Goal: Information Seeking & Learning: Learn about a topic

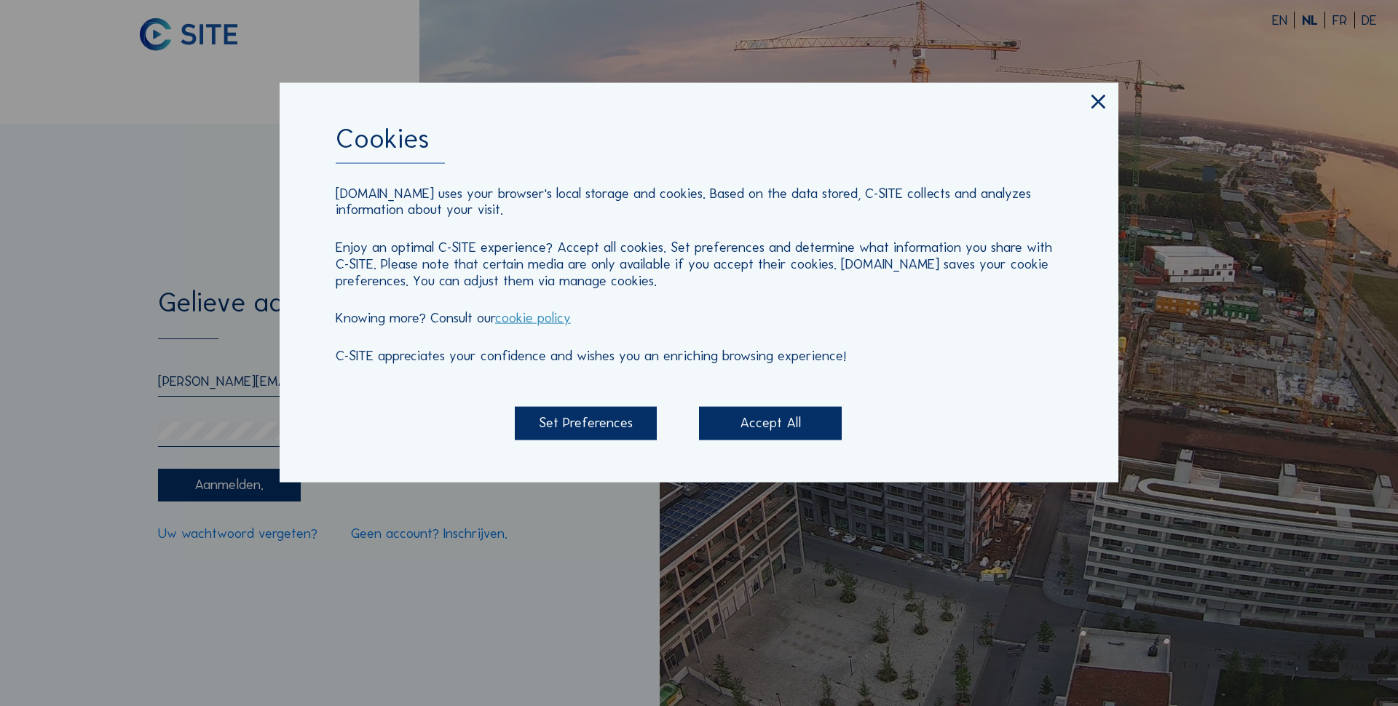
type input "[PERSON_NAME][EMAIL_ADDRESS][DOMAIN_NAME]"
click at [1099, 102] on icon at bounding box center [1097, 102] width 23 height 24
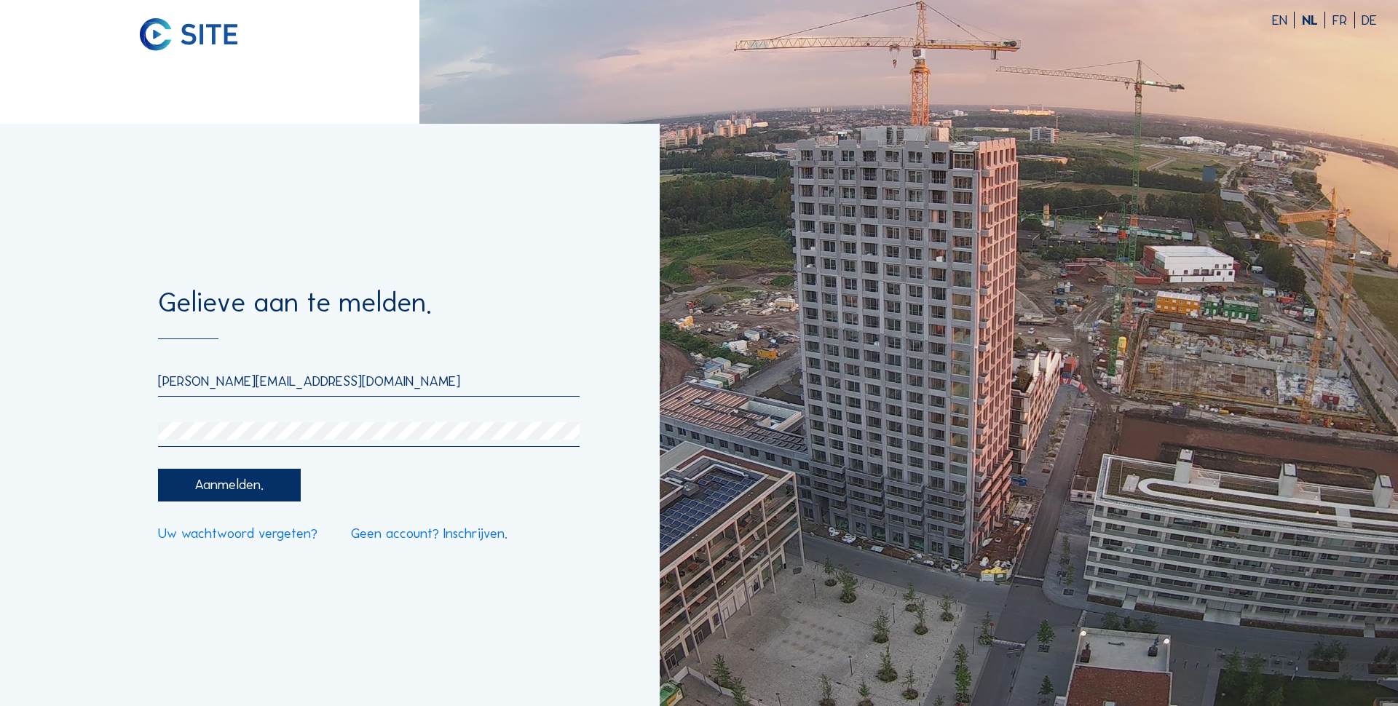
click at [243, 490] on div "Aanmelden." at bounding box center [229, 485] width 143 height 33
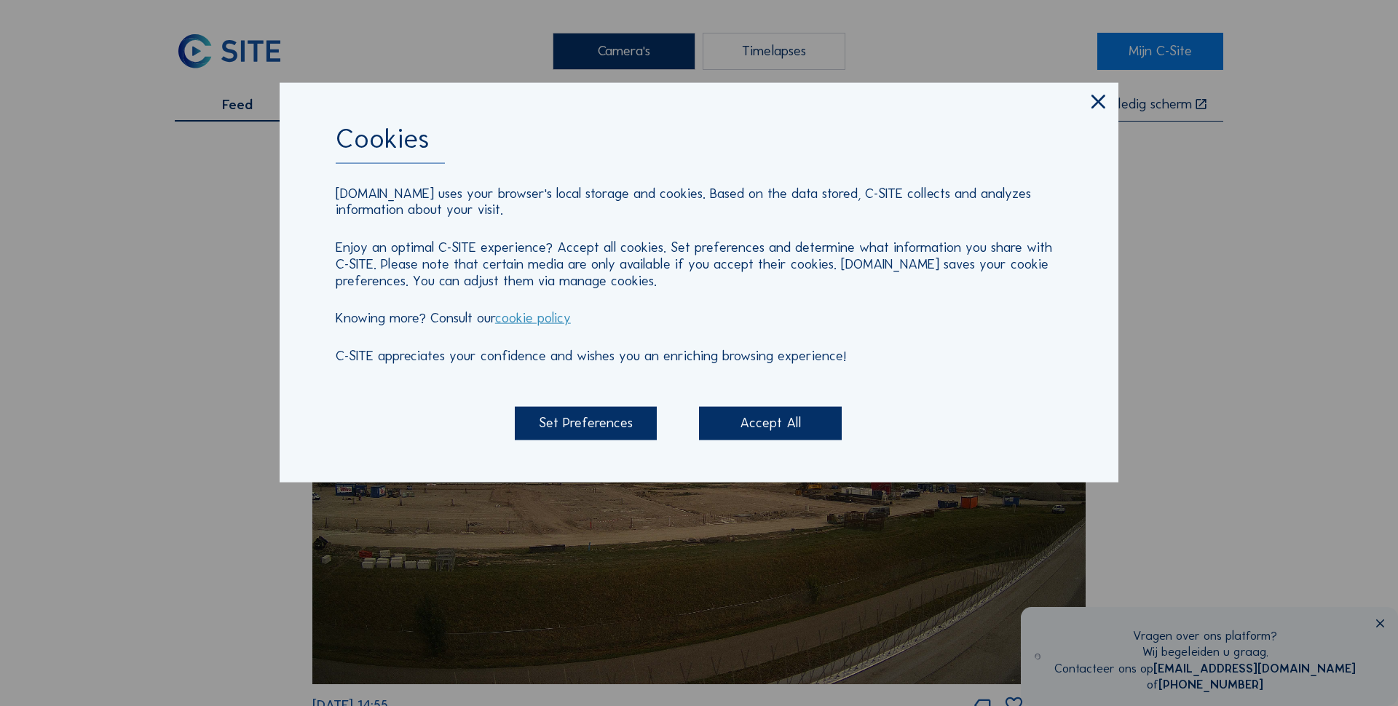
click at [753, 428] on div "Accept All" at bounding box center [770, 423] width 143 height 33
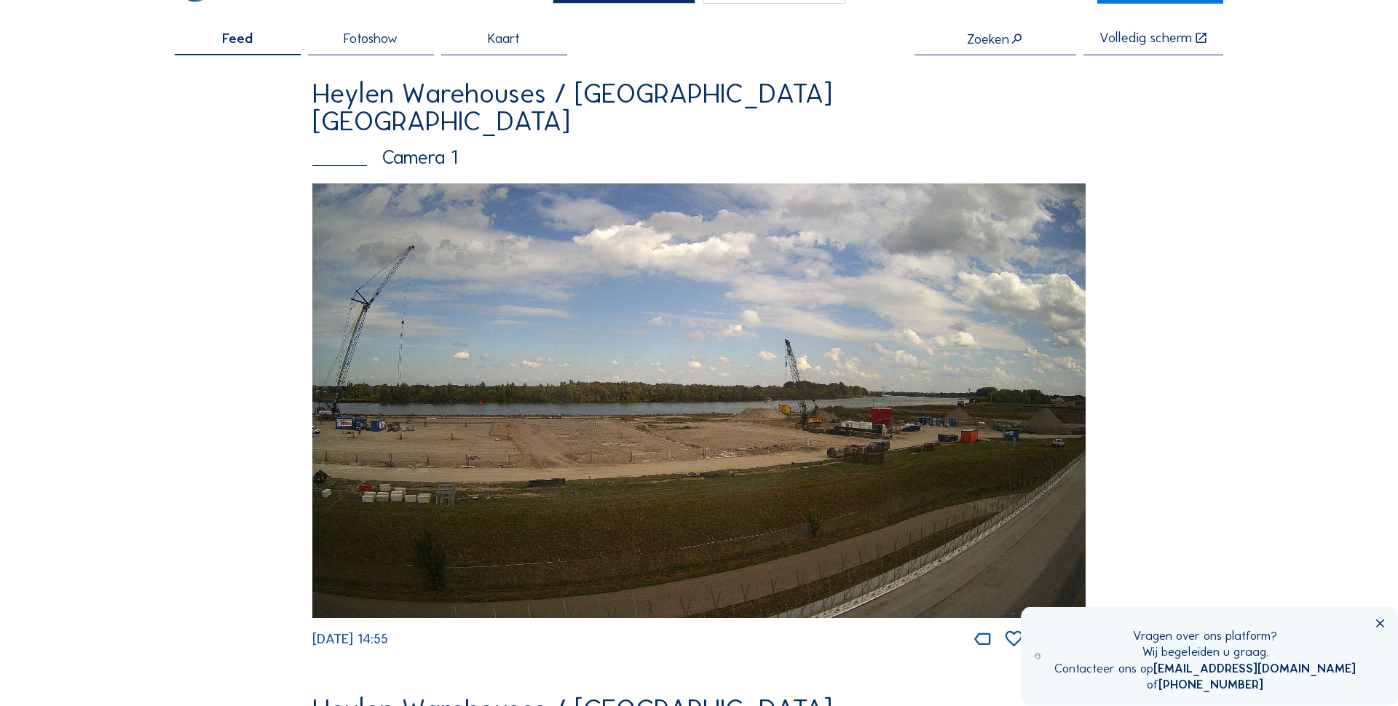
scroll to position [108, 0]
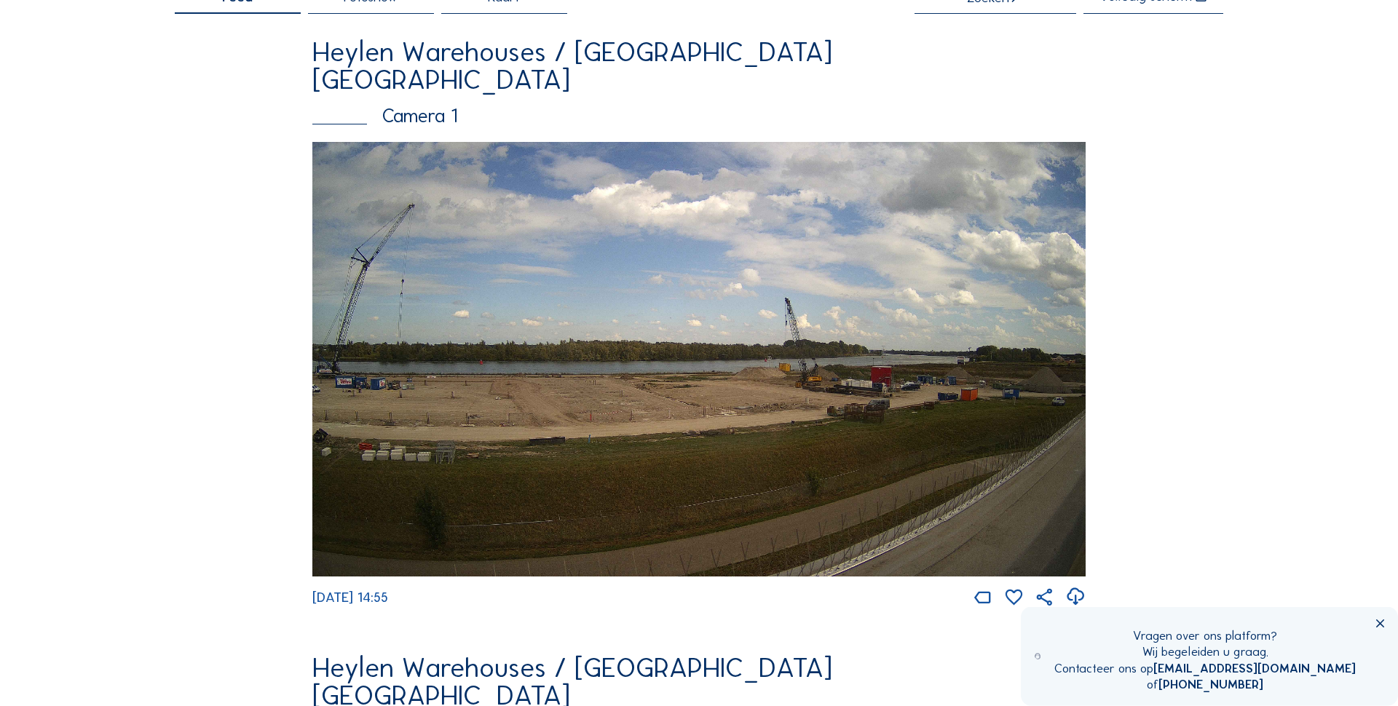
click at [703, 408] on img at bounding box center [698, 359] width 773 height 435
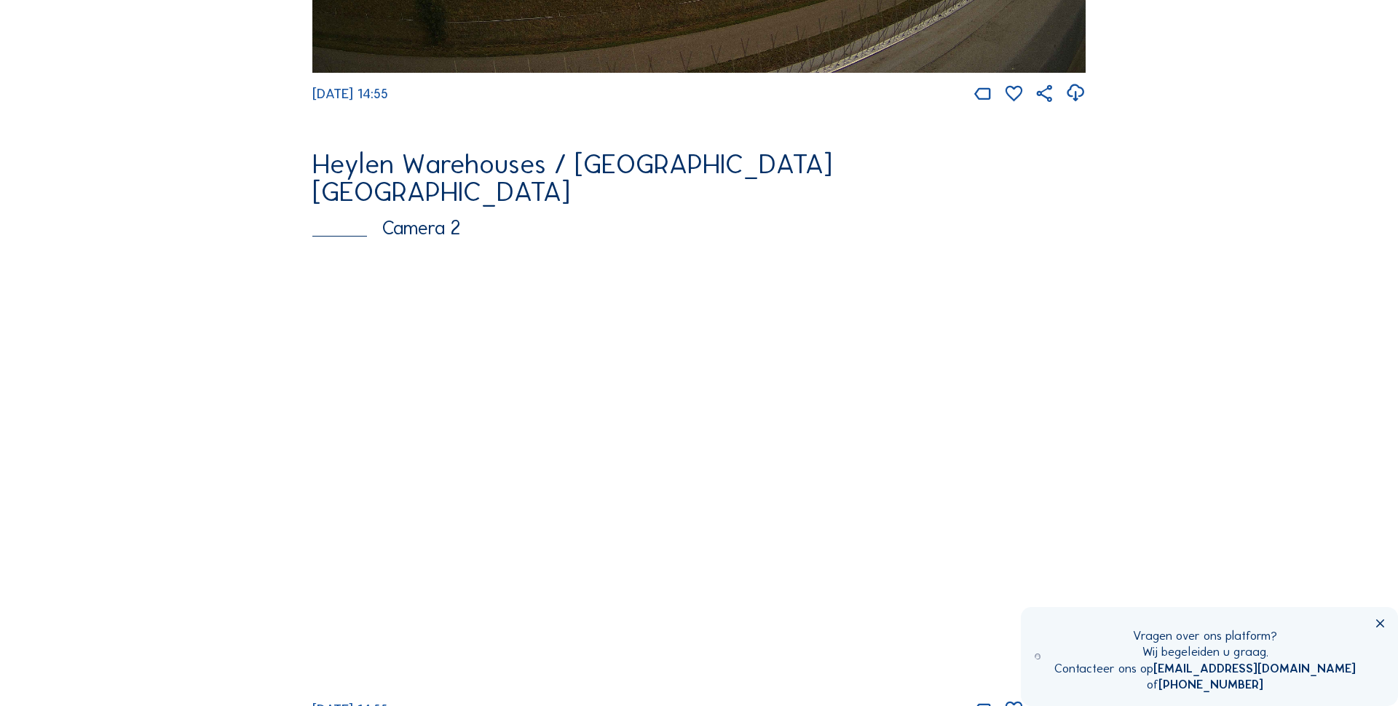
scroll to position [612, 0]
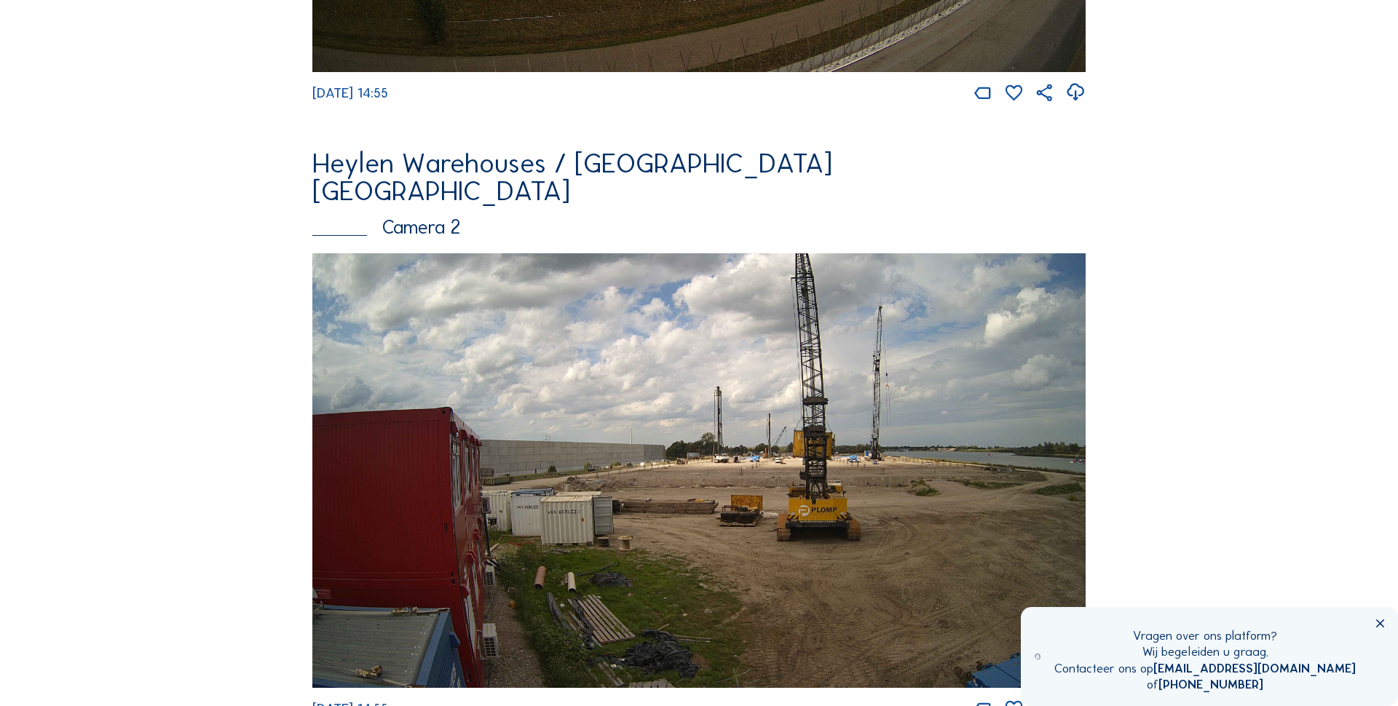
click at [589, 314] on img at bounding box center [698, 470] width 773 height 435
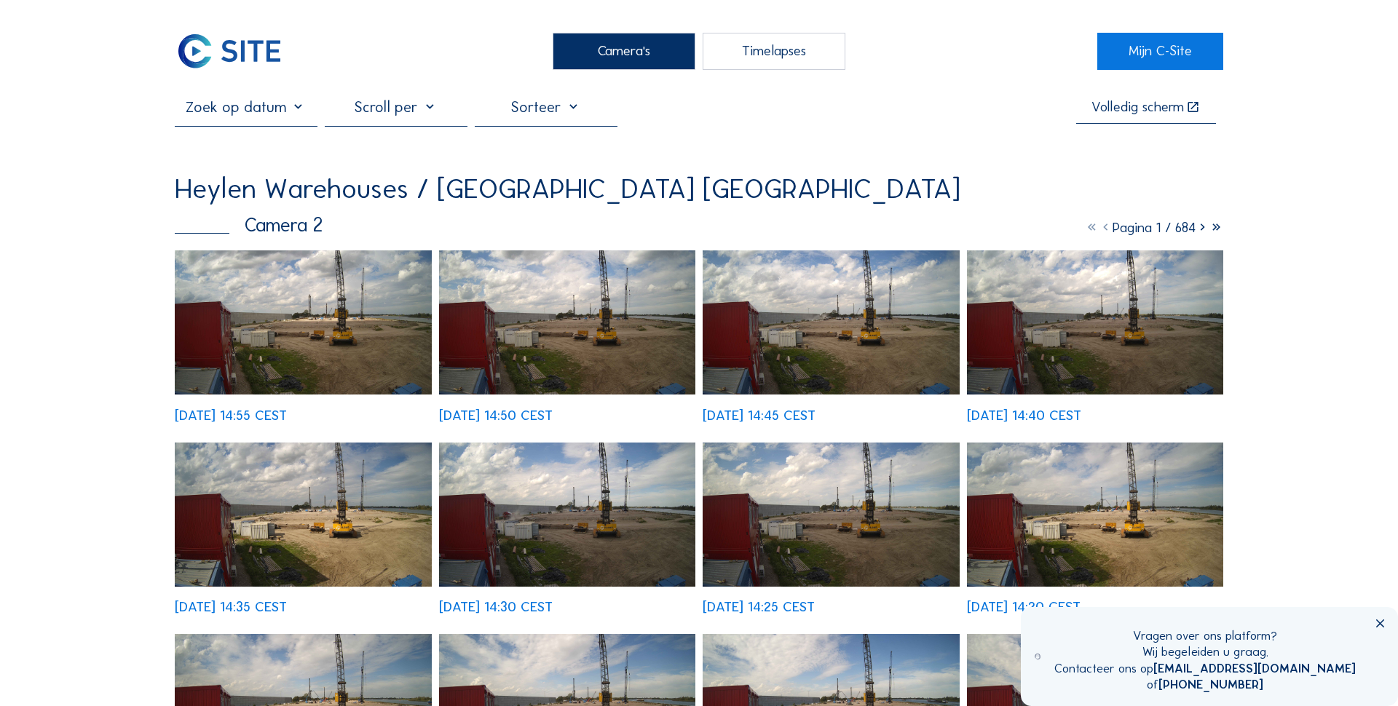
click at [633, 314] on img at bounding box center [567, 322] width 257 height 144
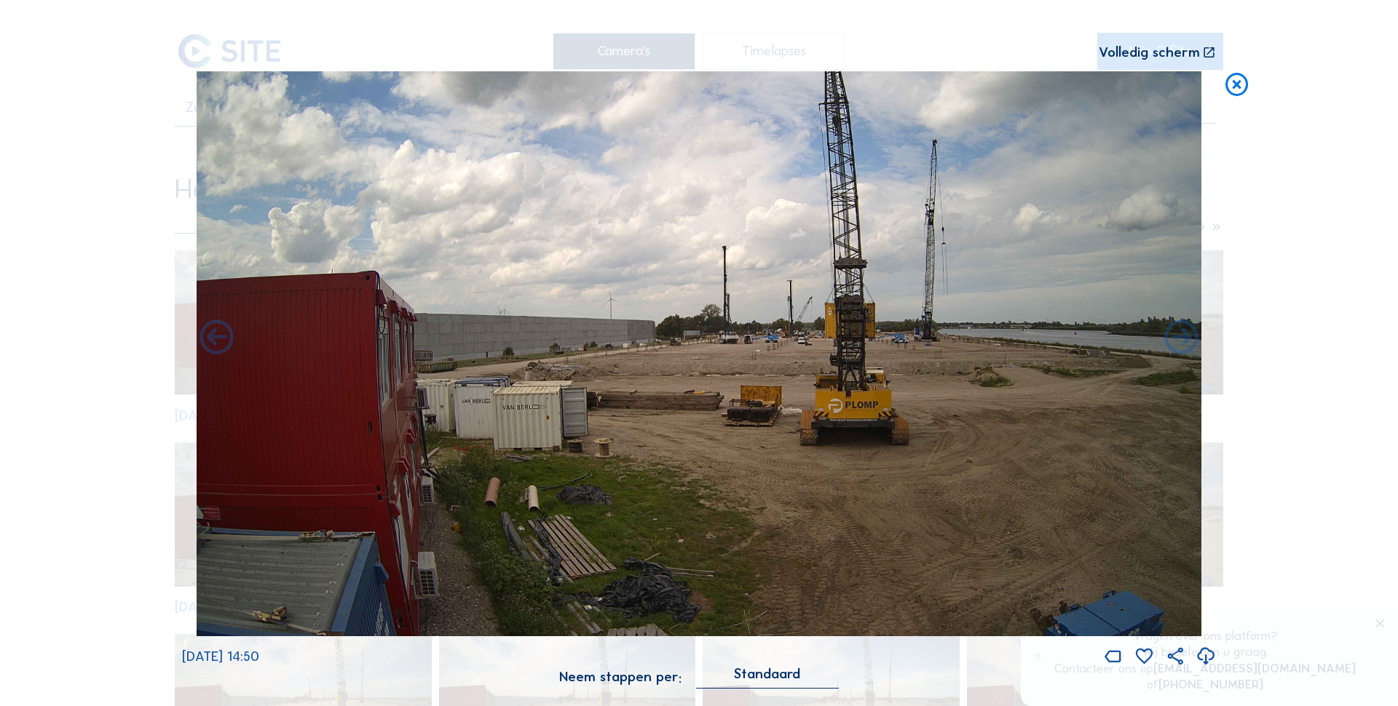
click at [1238, 83] on icon at bounding box center [1237, 85] width 28 height 28
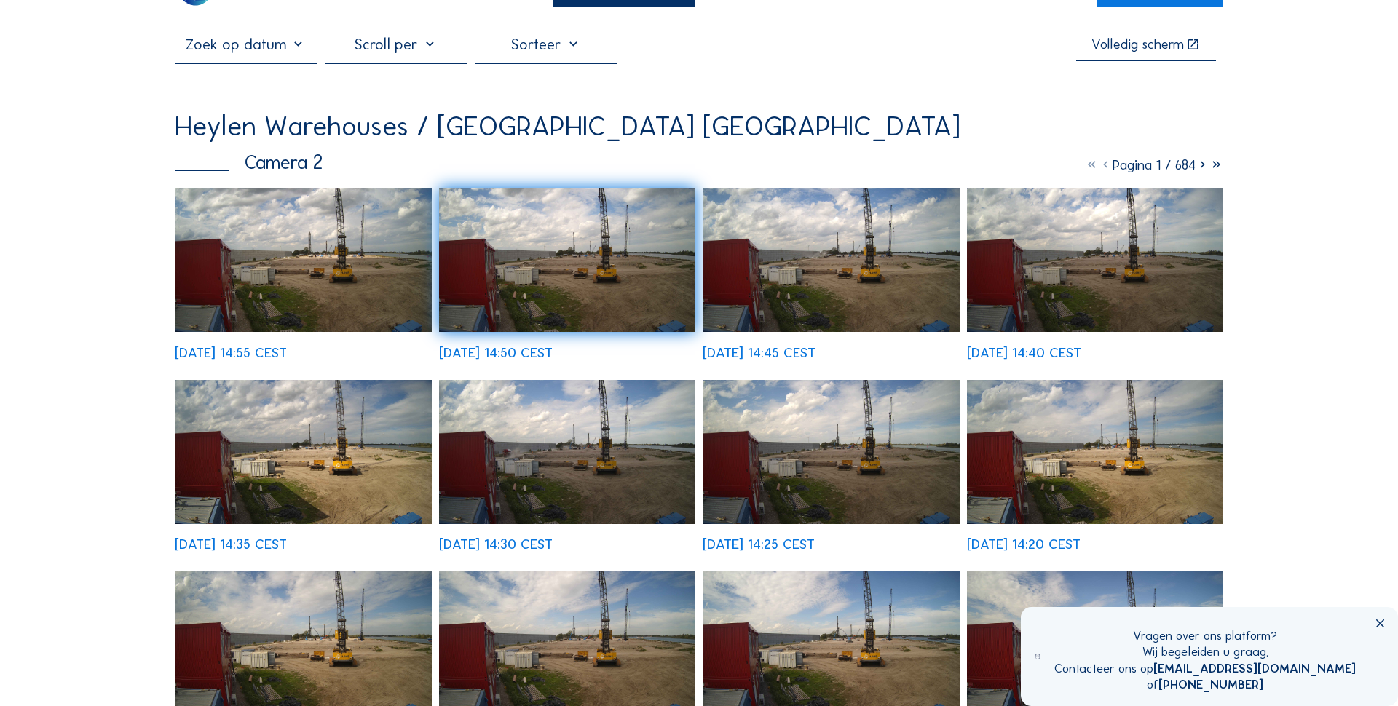
scroll to position [68, 0]
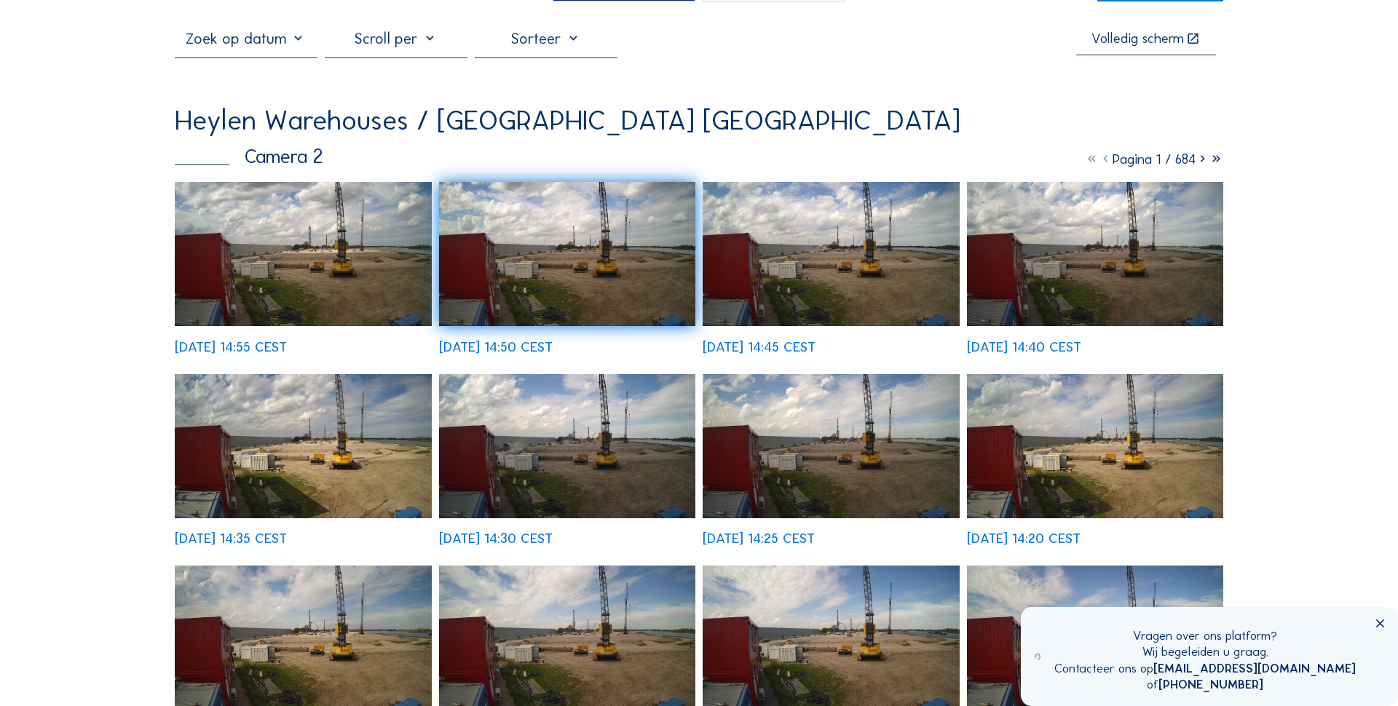
click at [1385, 623] on icon at bounding box center [1380, 625] width 14 height 14
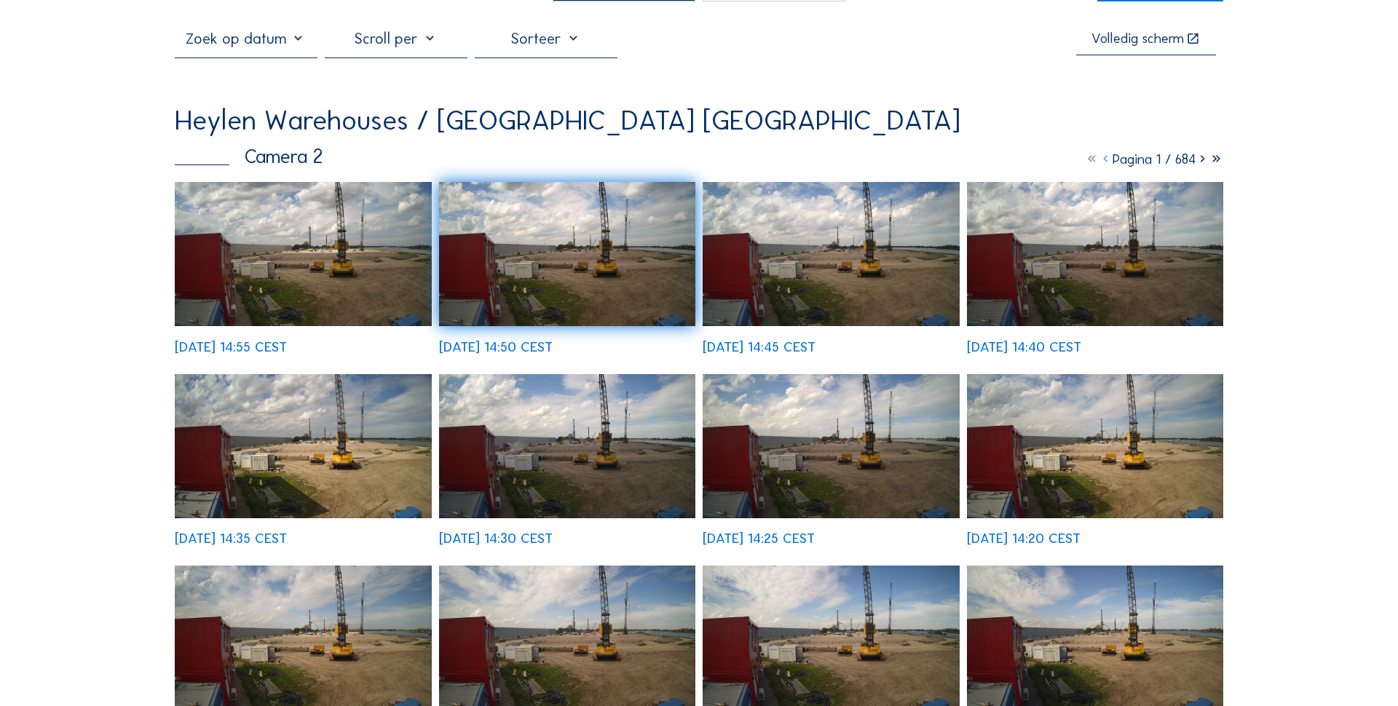
scroll to position [0, 0]
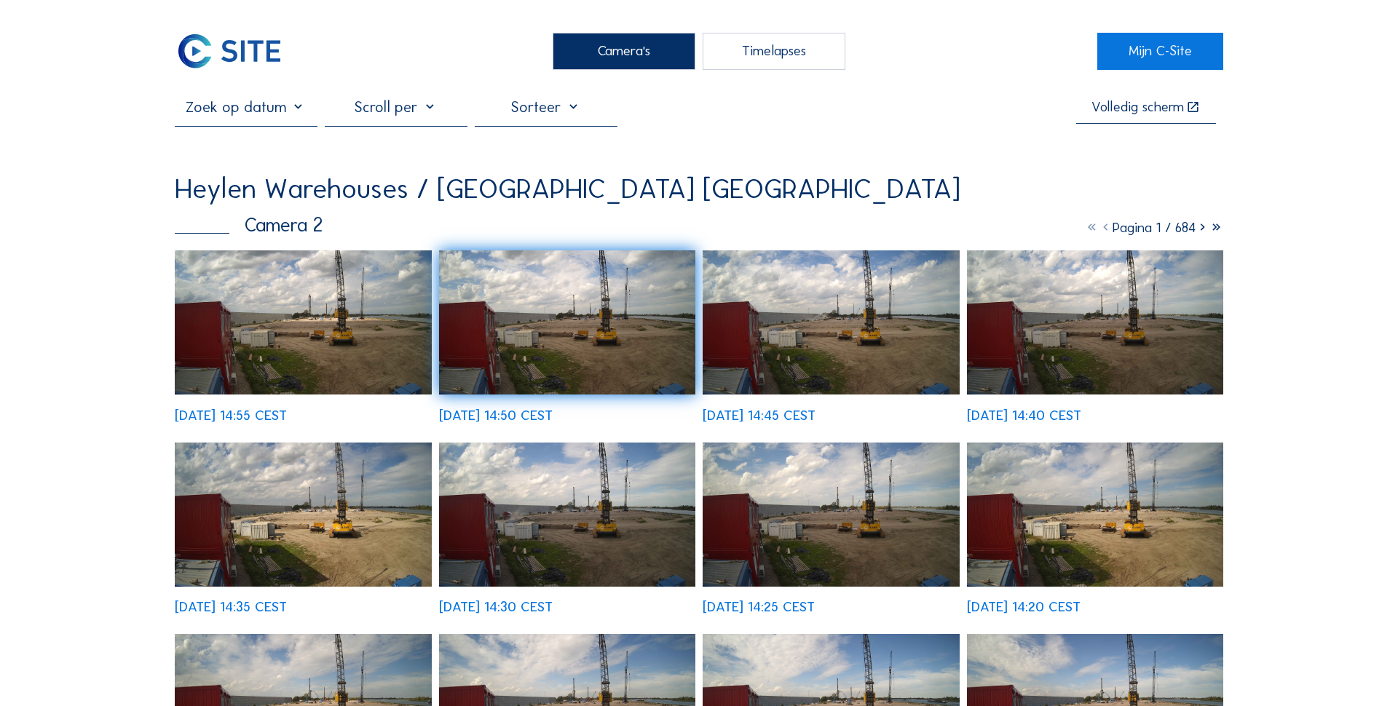
click at [300, 285] on img at bounding box center [303, 322] width 257 height 144
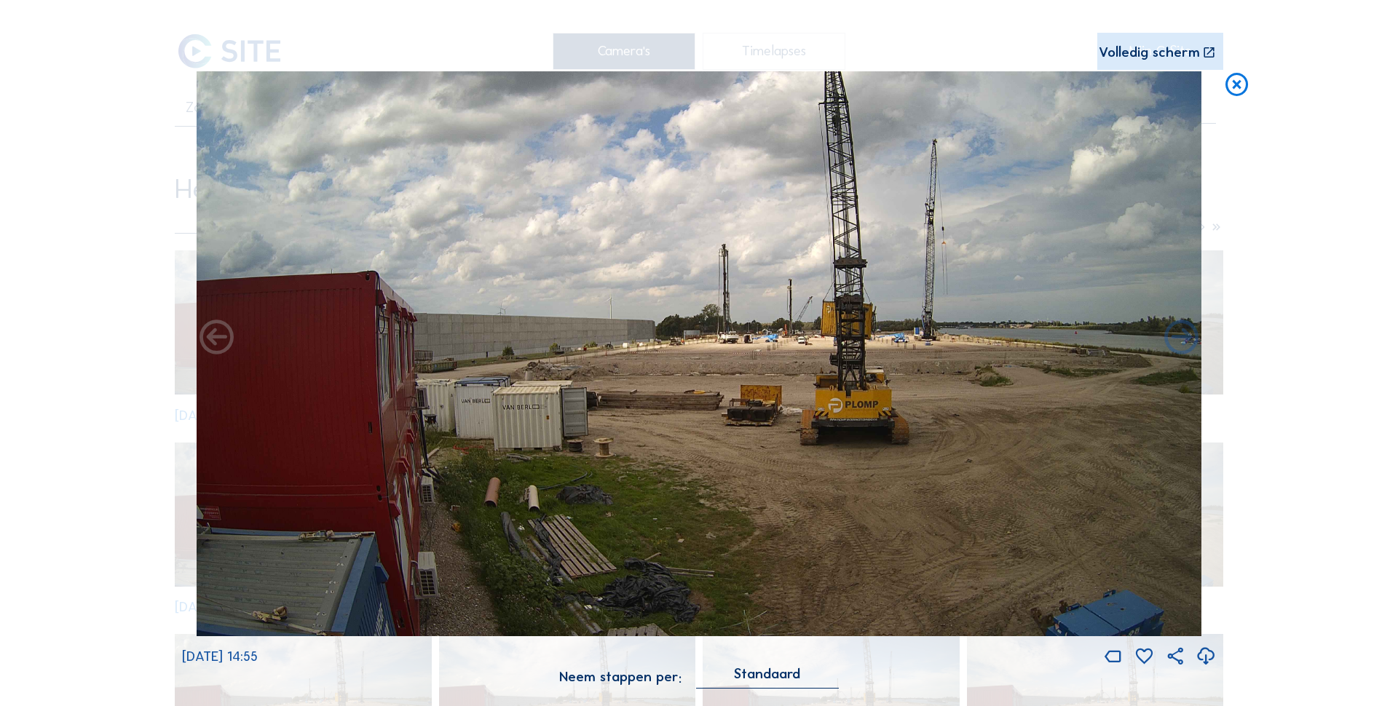
click at [1245, 89] on icon at bounding box center [1237, 85] width 28 height 28
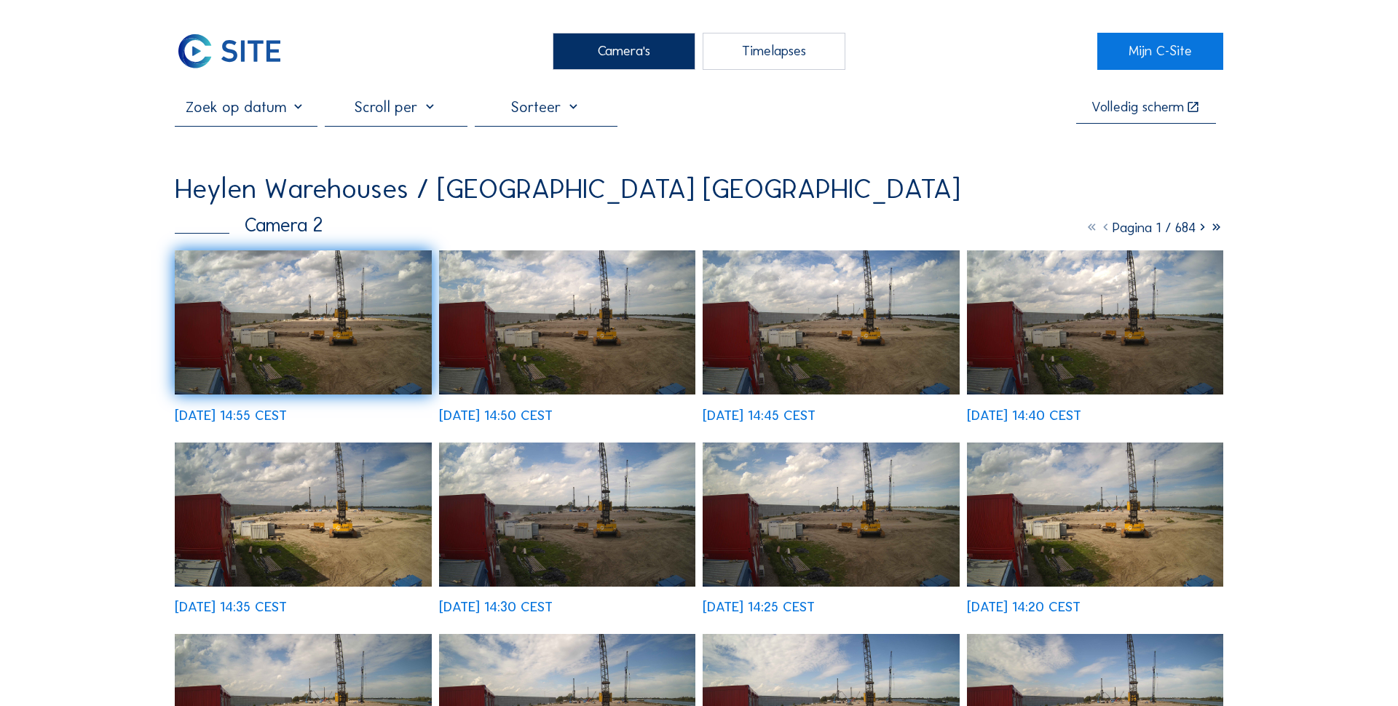
click at [653, 56] on div "Camera's" at bounding box center [624, 51] width 143 height 37
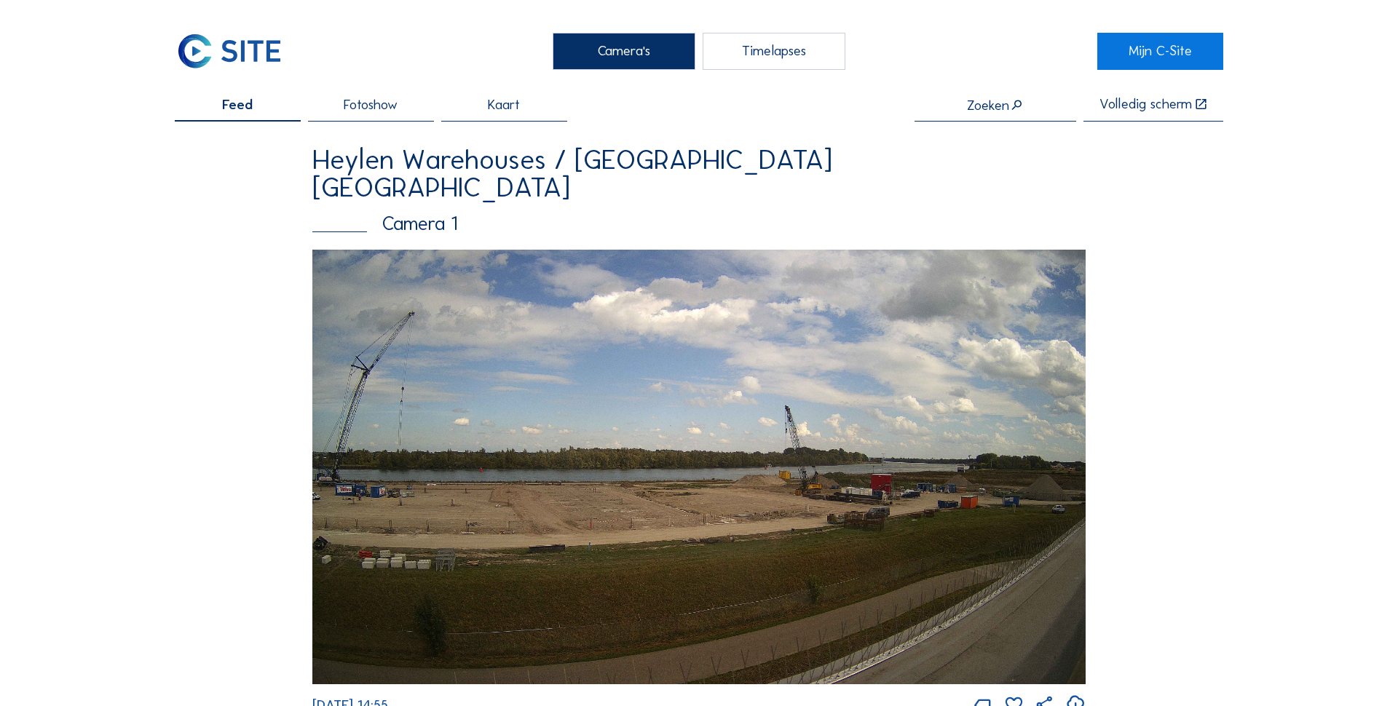
click at [724, 376] on img at bounding box center [698, 467] width 773 height 435
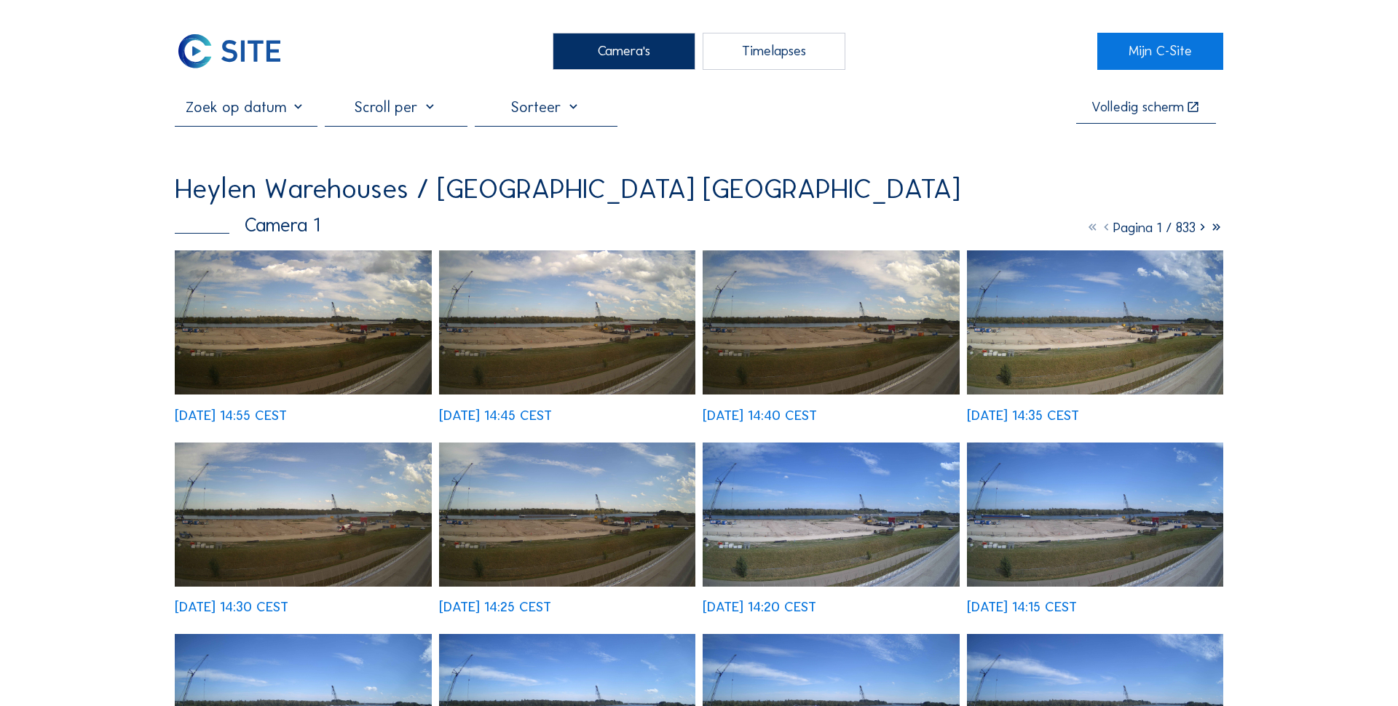
click at [336, 298] on img at bounding box center [303, 322] width 257 height 144
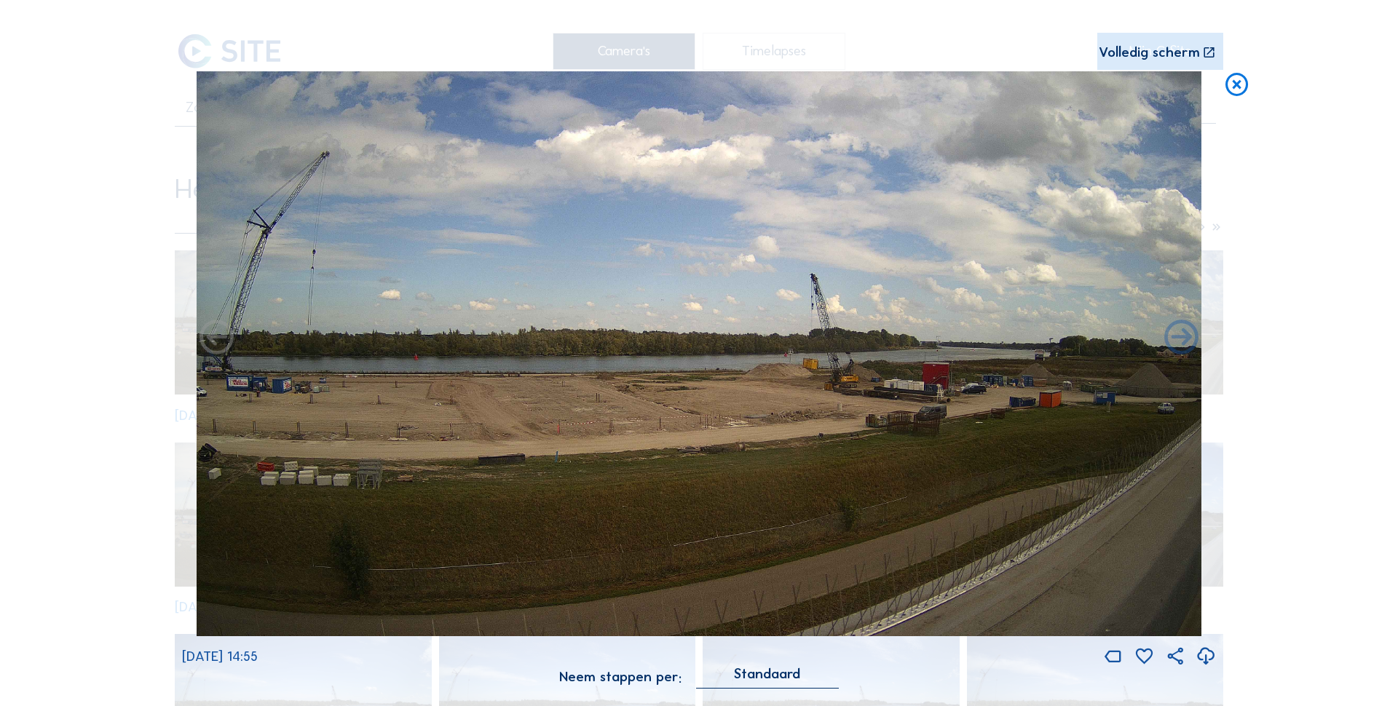
click at [1240, 88] on icon at bounding box center [1237, 85] width 28 height 28
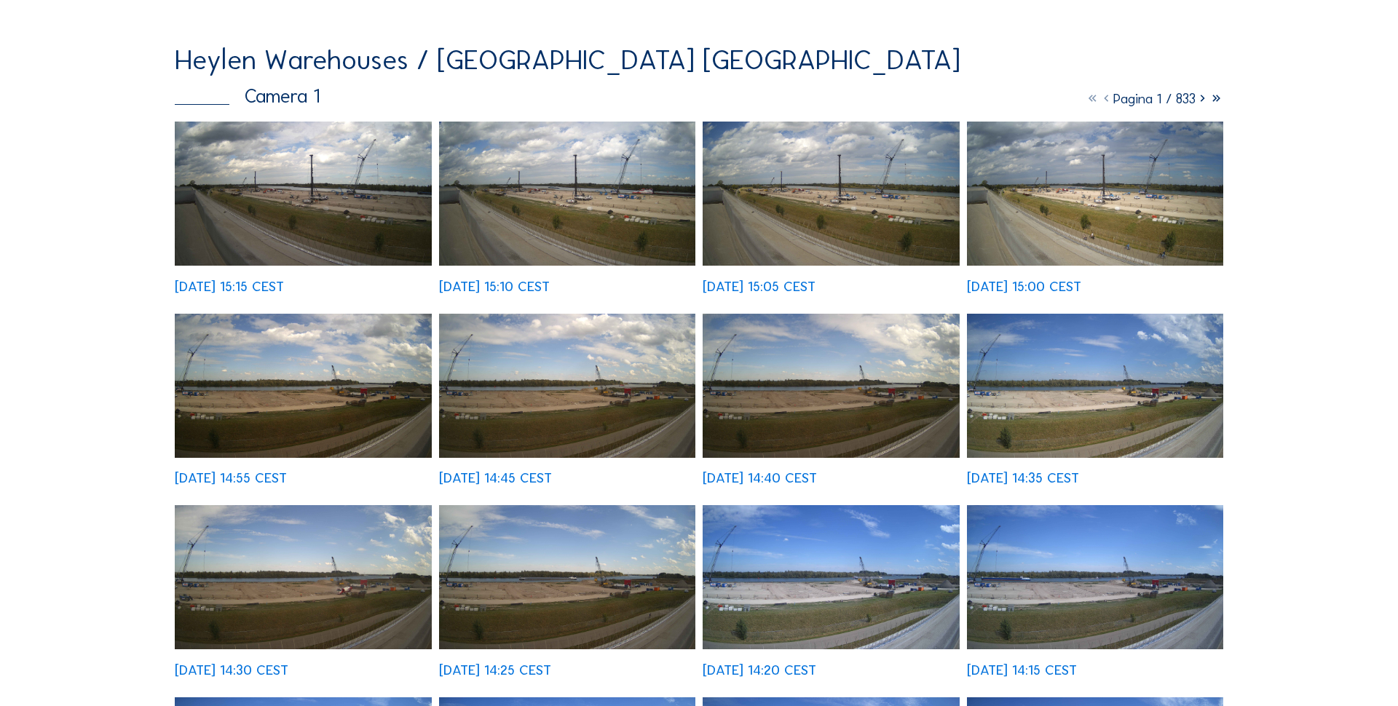
scroll to position [133, 0]
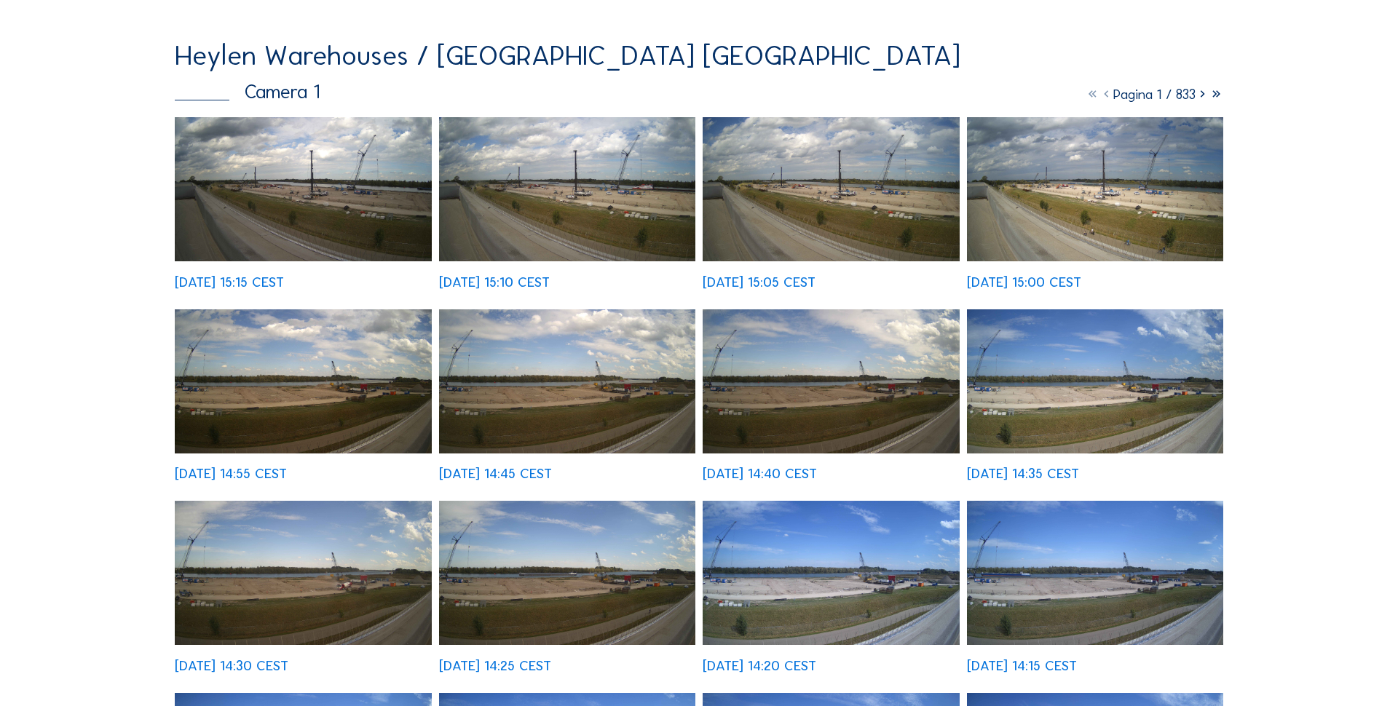
click at [376, 413] on img at bounding box center [303, 381] width 257 height 144
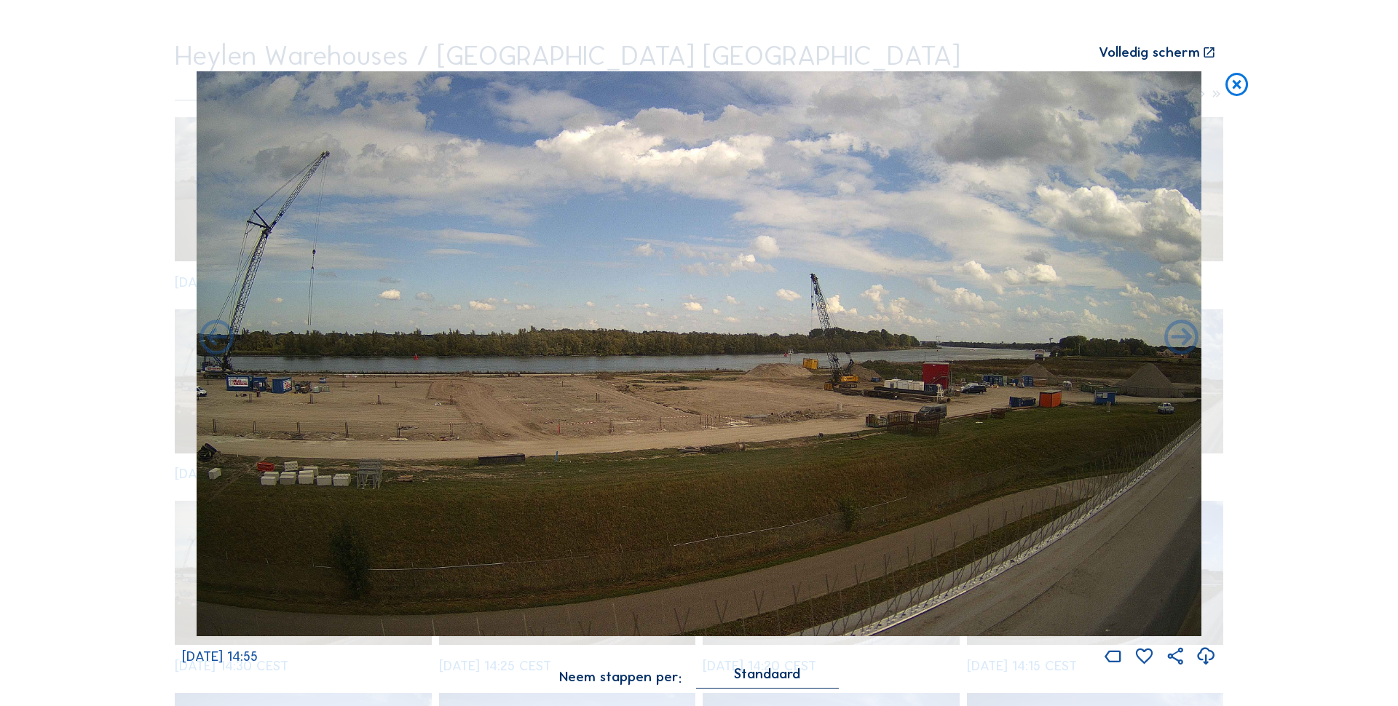
click at [1239, 85] on icon at bounding box center [1237, 85] width 28 height 28
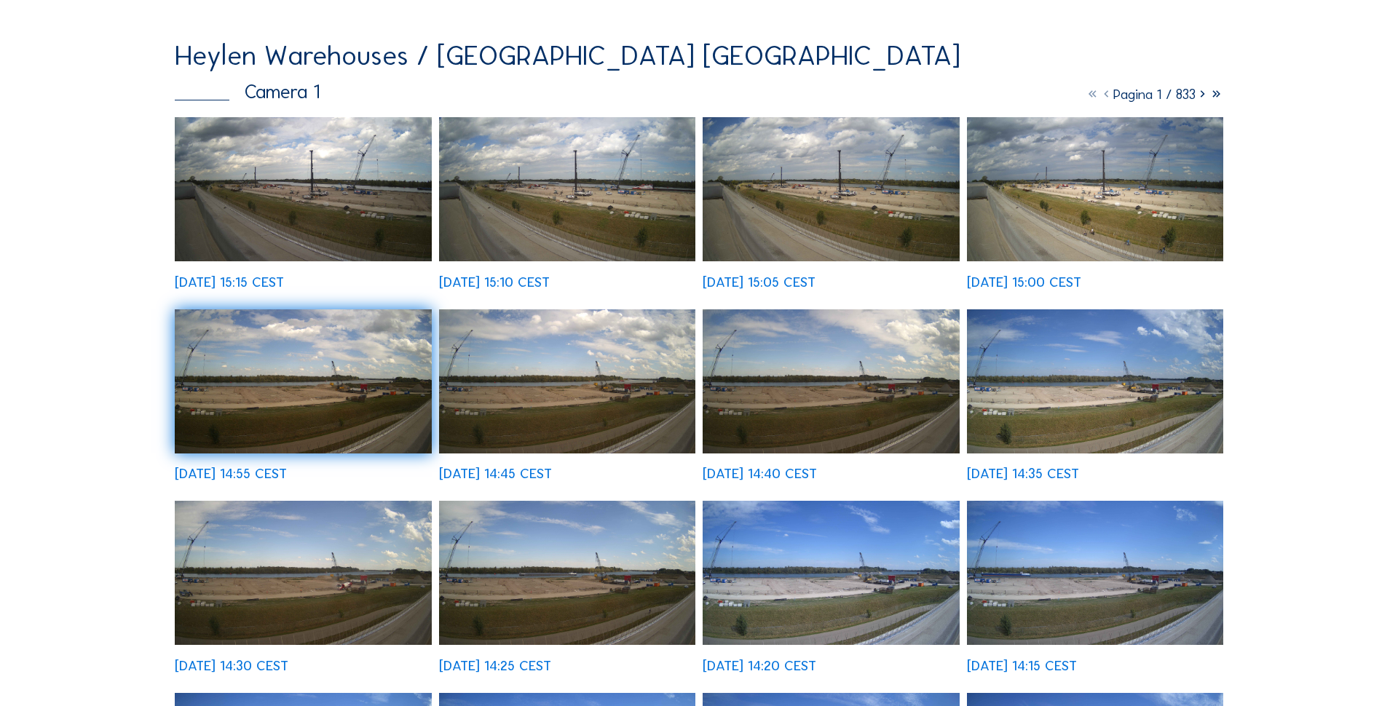
click at [556, 207] on img at bounding box center [567, 189] width 257 height 144
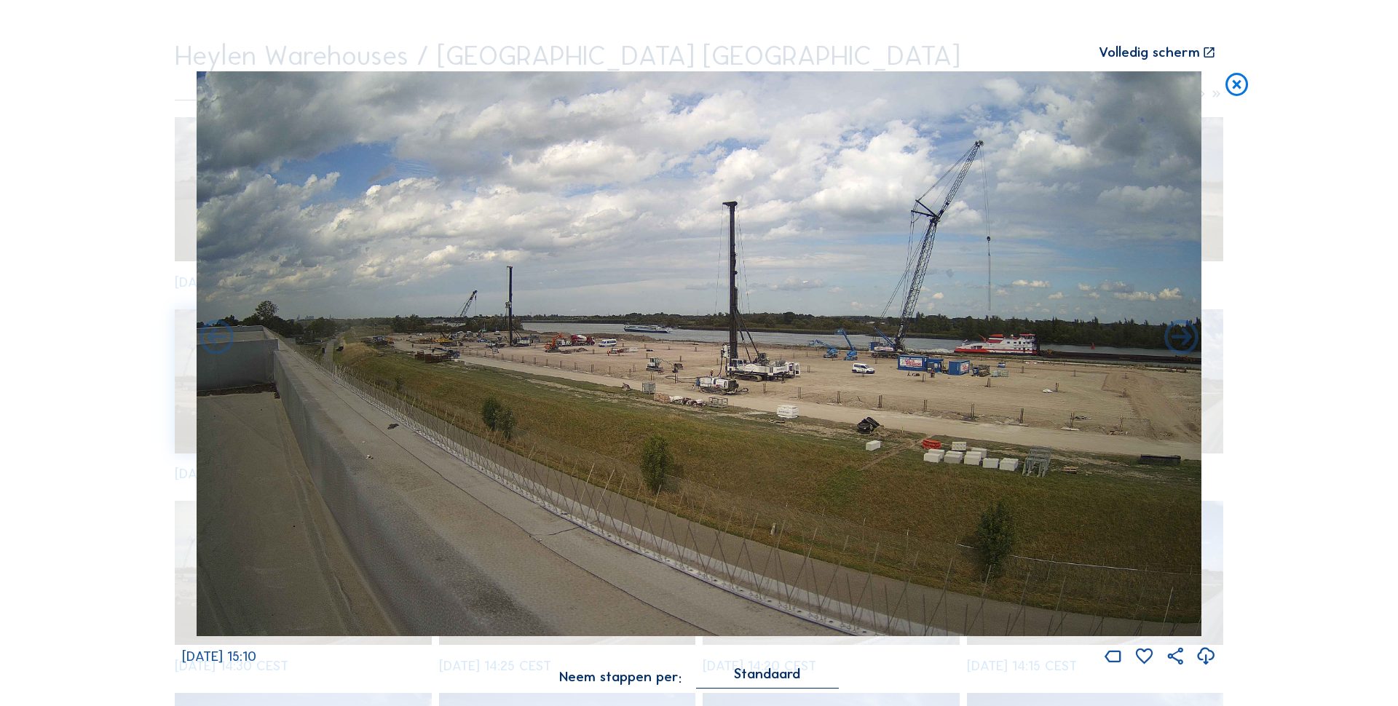
click at [1245, 82] on icon at bounding box center [1237, 85] width 28 height 28
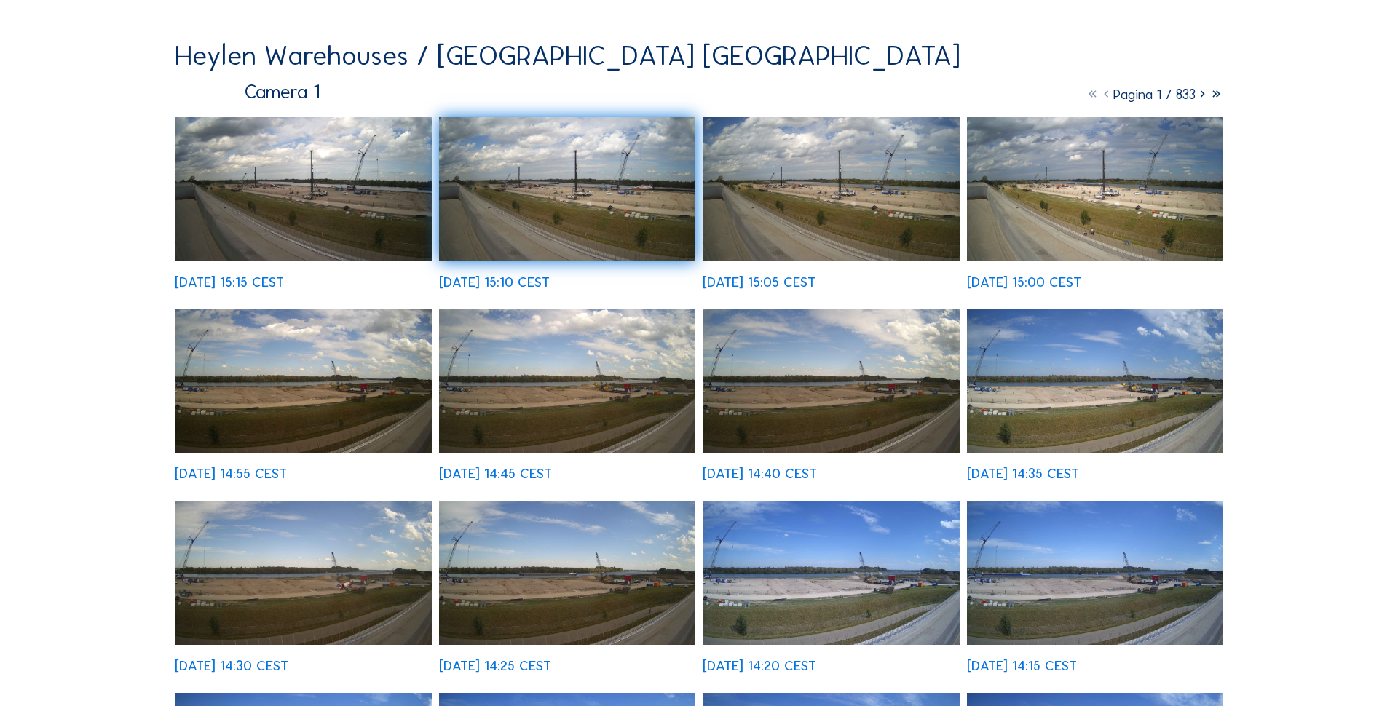
click at [906, 399] on img at bounding box center [830, 381] width 257 height 144
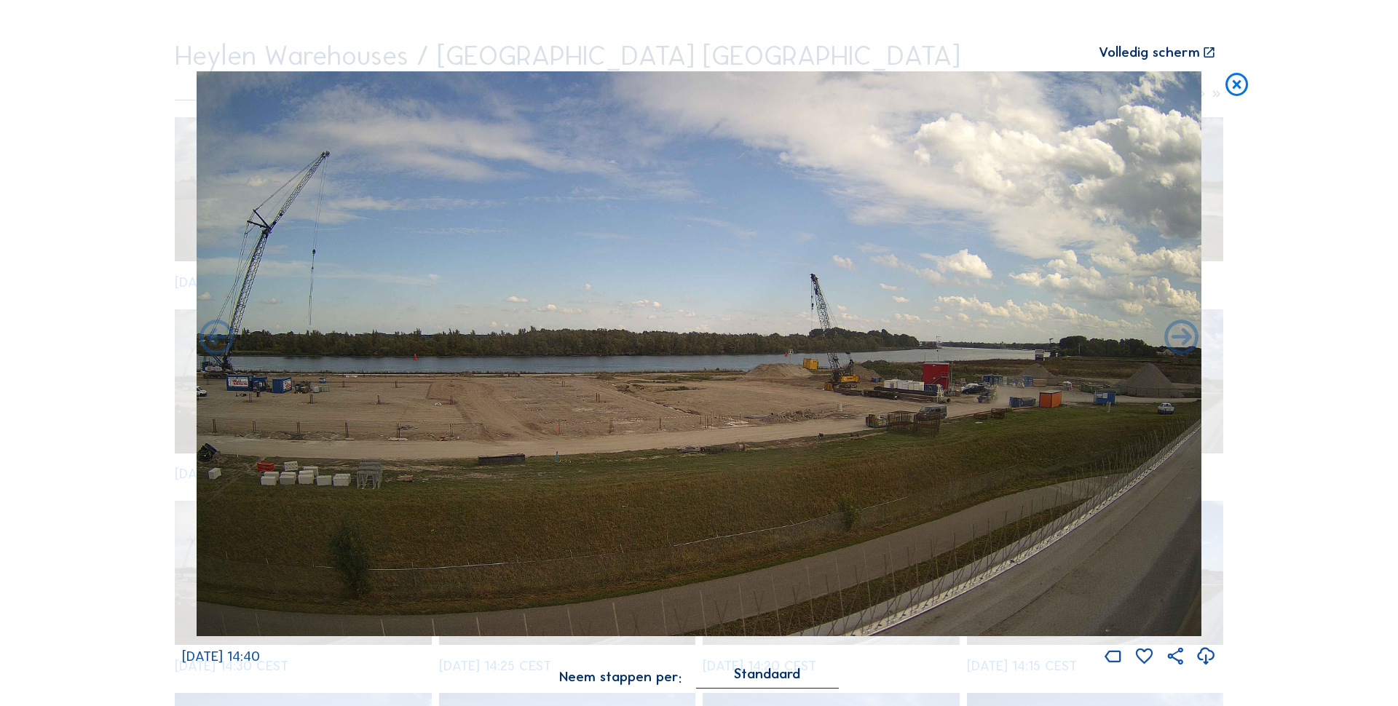
click at [1244, 88] on icon at bounding box center [1237, 85] width 28 height 28
